Goal: Task Accomplishment & Management: Complete application form

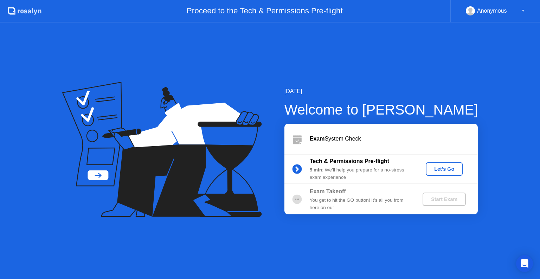
drag, startPoint x: 443, startPoint y: 172, endPoint x: 486, endPoint y: 87, distance: 95.7
click at [486, 87] on div "[DATE] Welcome to [PERSON_NAME] Exam System Check Tech & Permissions Pre-flight…" at bounding box center [270, 151] width 540 height 257
click at [507, 18] on div "Anonymous ▼" at bounding box center [495, 11] width 90 height 23
click at [497, 14] on div "Anonymous" at bounding box center [492, 10] width 30 height 9
click at [503, 8] on div "Anonymous" at bounding box center [492, 10] width 30 height 9
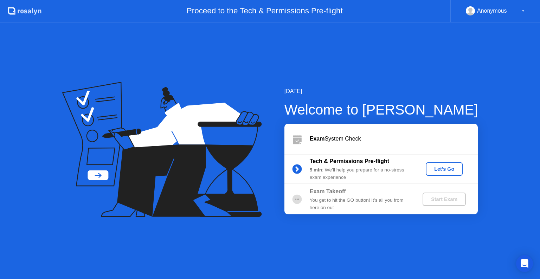
click at [528, 8] on div "Anonymous ▼" at bounding box center [495, 11] width 90 height 23
click at [523, 10] on div "▼" at bounding box center [524, 10] width 4 height 9
click at [437, 169] on div "Let's Go" at bounding box center [444, 169] width 31 height 6
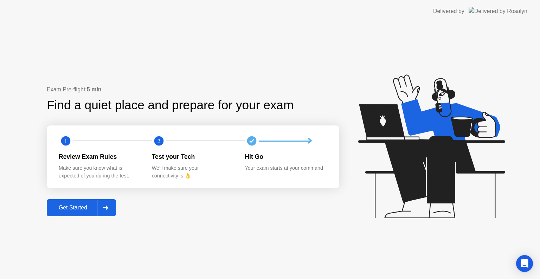
click at [84, 211] on div "Get Started" at bounding box center [73, 208] width 48 height 6
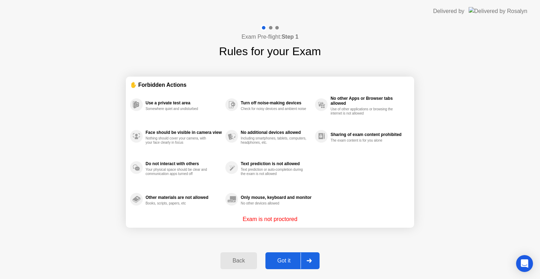
click at [293, 262] on div "Got it" at bounding box center [284, 261] width 33 height 6
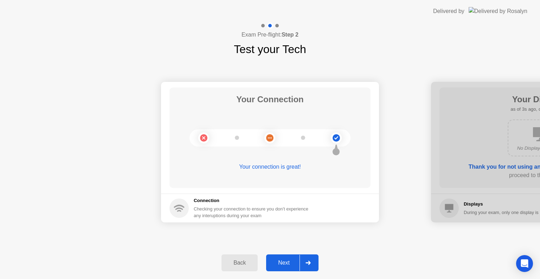
click at [287, 263] on div "Next" at bounding box center [283, 263] width 31 height 6
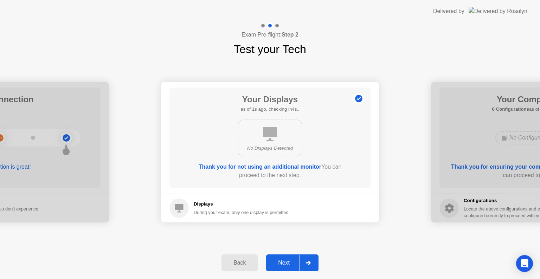
click at [293, 260] on div "Next" at bounding box center [283, 263] width 31 height 6
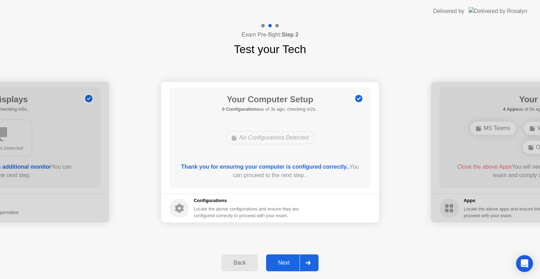
click at [296, 258] on button "Next" at bounding box center [292, 263] width 52 height 17
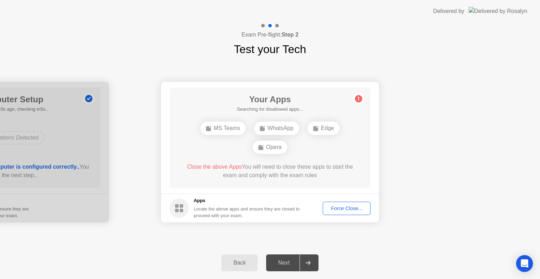
click at [312, 192] on main "Your Apps Searching for disallowed apps... MS Teams WhatsApp Edge Opera Close t…" at bounding box center [270, 138] width 218 height 112
click at [267, 192] on main "Your Apps 4 Apps as of 0s ago, checking in5s.. MS Teams WhatsApp Edge Opera Clo…" at bounding box center [270, 138] width 218 height 112
click at [224, 166] on span "Close the above Apps" at bounding box center [214, 167] width 55 height 6
click at [338, 209] on div "Force Close..." at bounding box center [346, 209] width 43 height 6
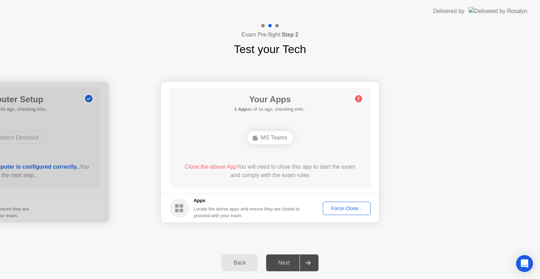
drag, startPoint x: 335, startPoint y: 210, endPoint x: 371, endPoint y: 152, distance: 68.8
click at [371, 152] on app-apps "Your Apps 1 App as of 1s ago, checking in4s.. MS Teams Close the above App You …" at bounding box center [270, 152] width 218 height 141
click at [356, 210] on div "Force Close..." at bounding box center [346, 209] width 43 height 6
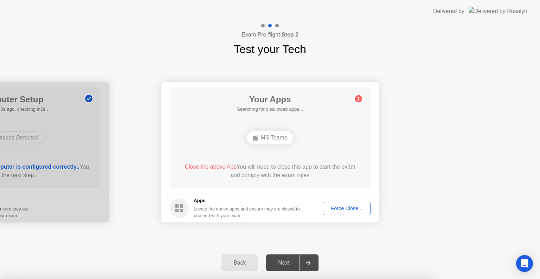
click at [356, 279] on div at bounding box center [270, 279] width 540 height 0
drag, startPoint x: 282, startPoint y: 182, endPoint x: 282, endPoint y: 190, distance: 8.1
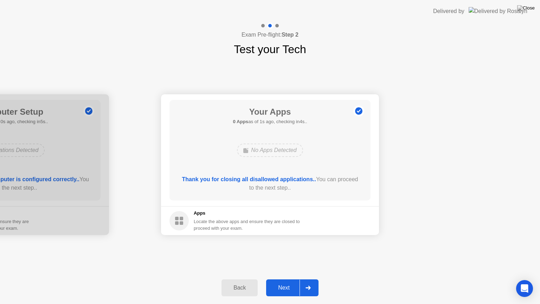
click at [288, 279] on div "Next" at bounding box center [283, 288] width 31 height 6
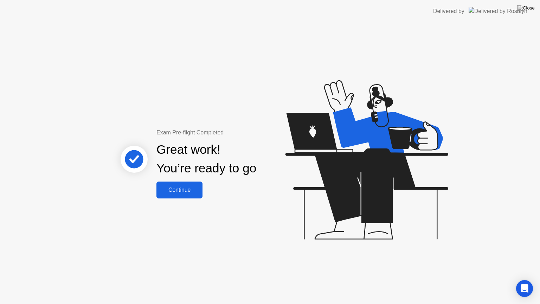
click at [165, 189] on div "Continue" at bounding box center [180, 190] width 42 height 6
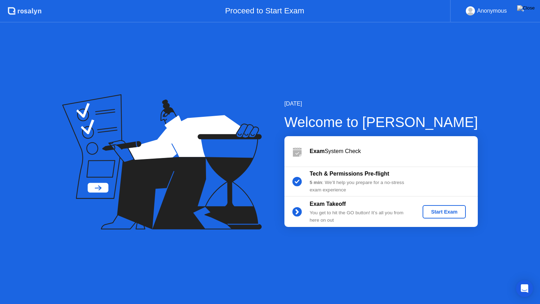
click at [445, 210] on div "Start Exam" at bounding box center [445, 212] width 38 height 6
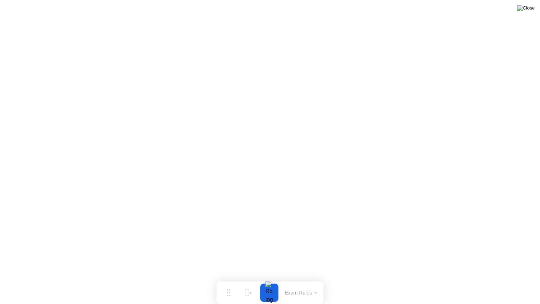
click at [529, 7] on img at bounding box center [526, 8] width 18 height 6
